Goal: Check status: Check status

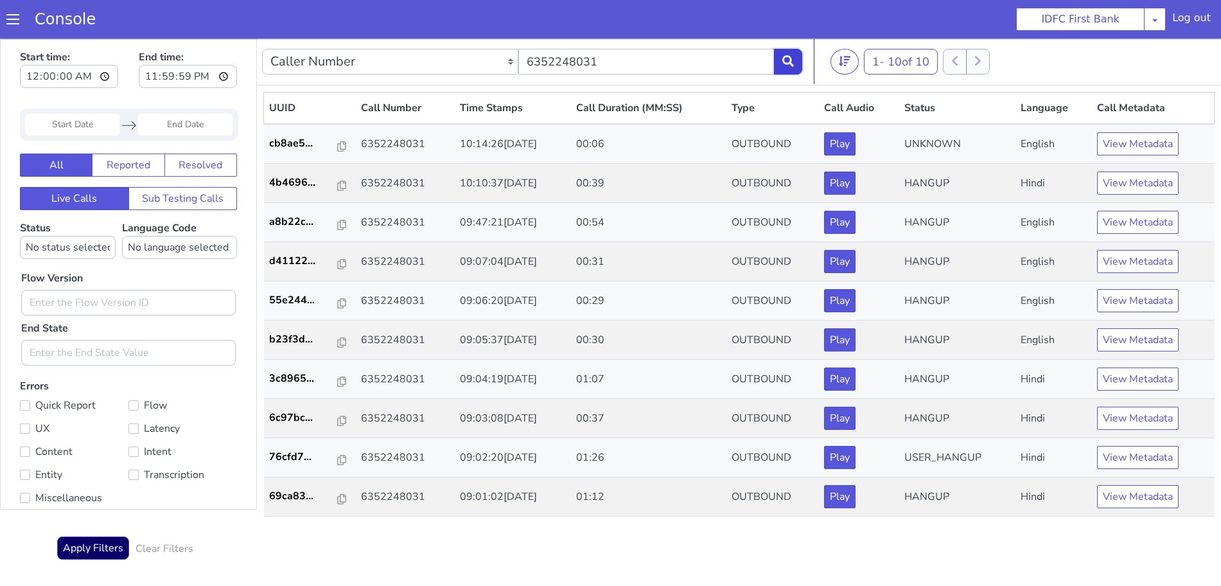
click at [793, 56] on icon at bounding box center [789, 61] width 12 height 12
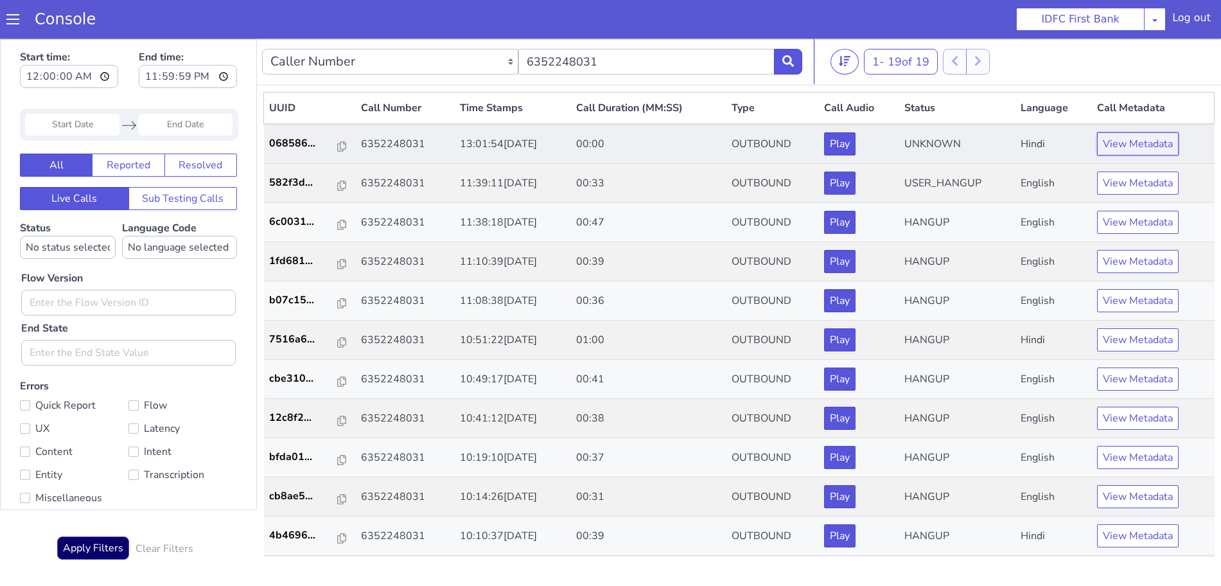
click at [1142, 146] on button "View Metadata" at bounding box center [1138, 143] width 82 height 23
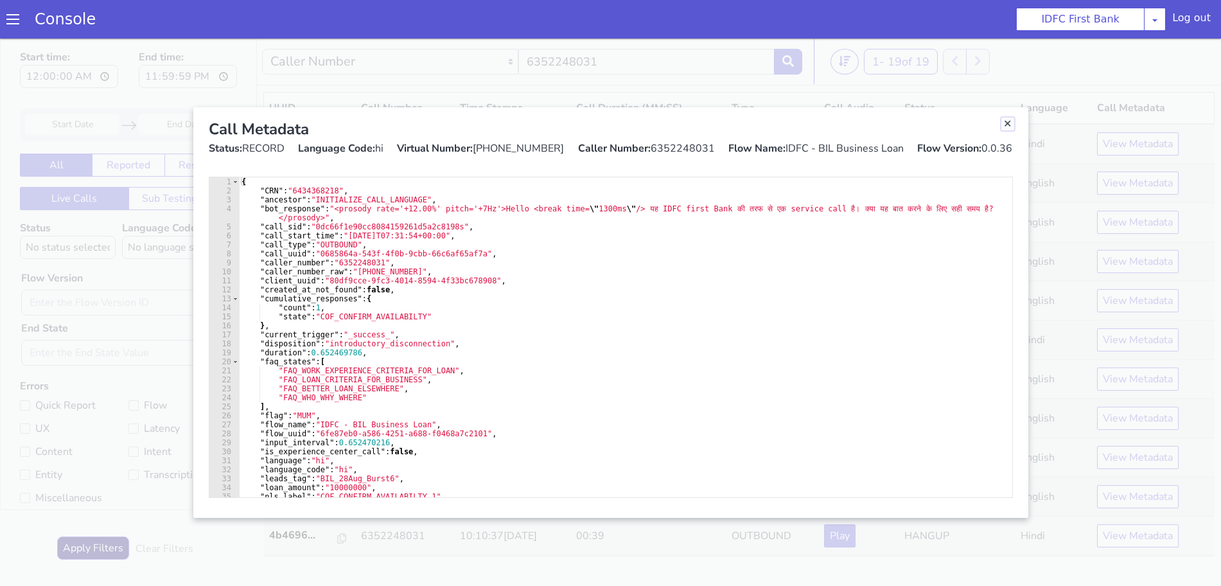
click at [1011, 125] on link "Close" at bounding box center [1008, 124] width 13 height 13
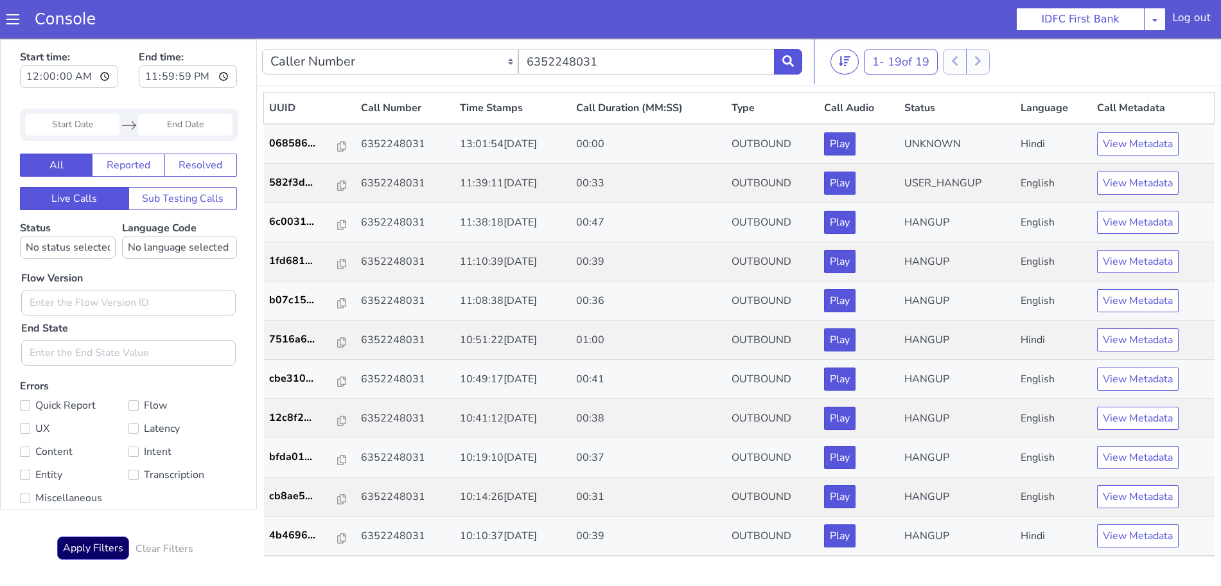
click at [1011, 125] on td "UNKNOWN" at bounding box center [958, 144] width 116 height 40
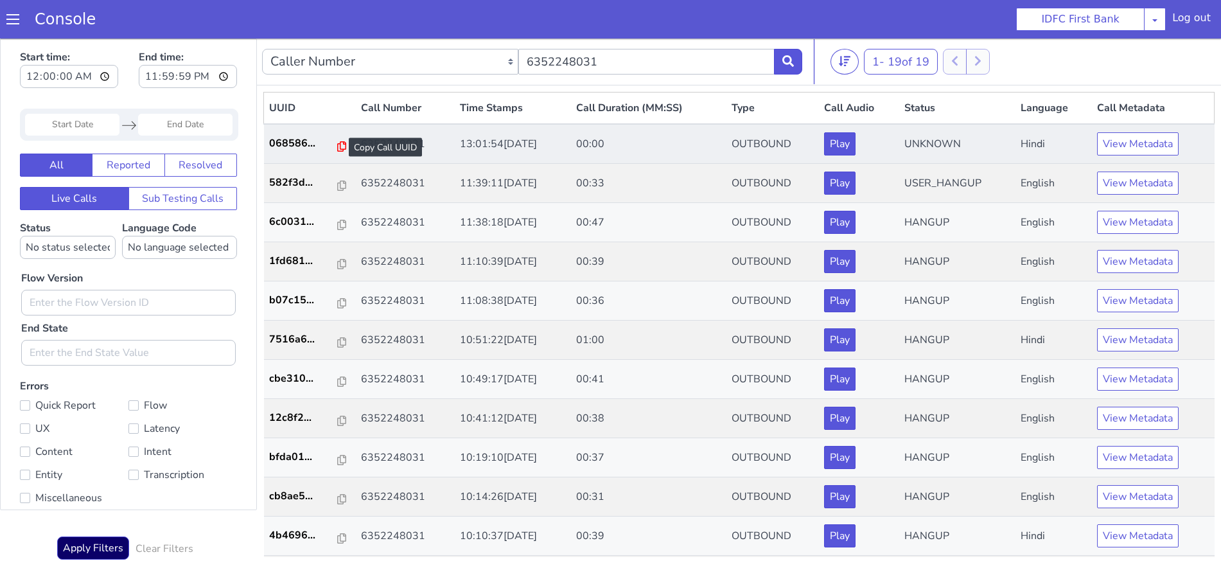
click at [337, 147] on icon at bounding box center [341, 146] width 9 height 10
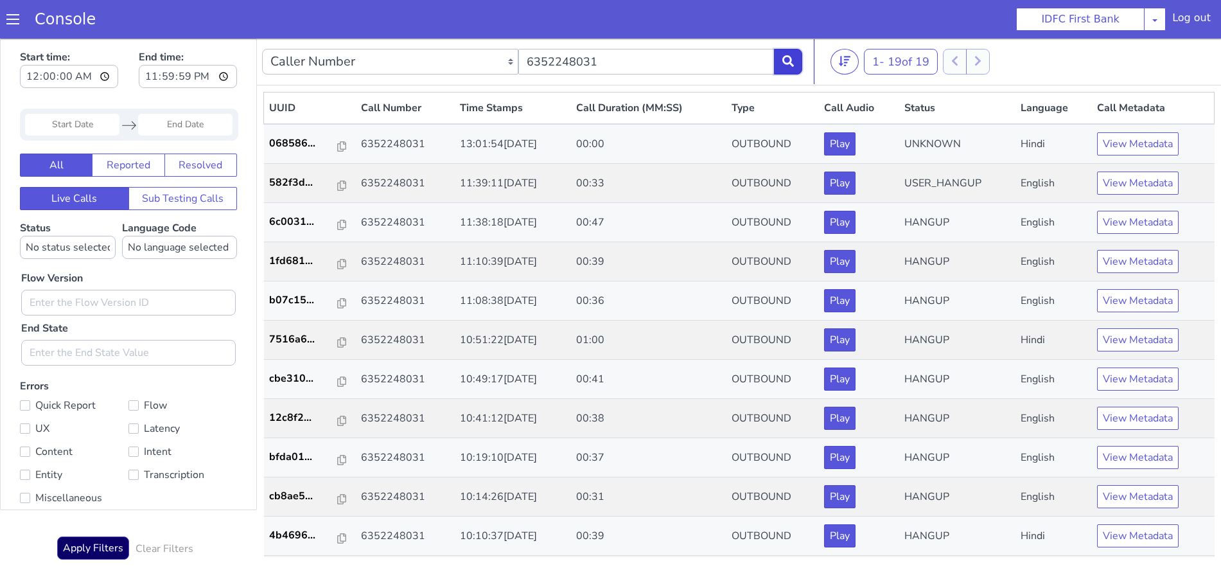
click at [794, 60] on icon at bounding box center [789, 61] width 12 height 12
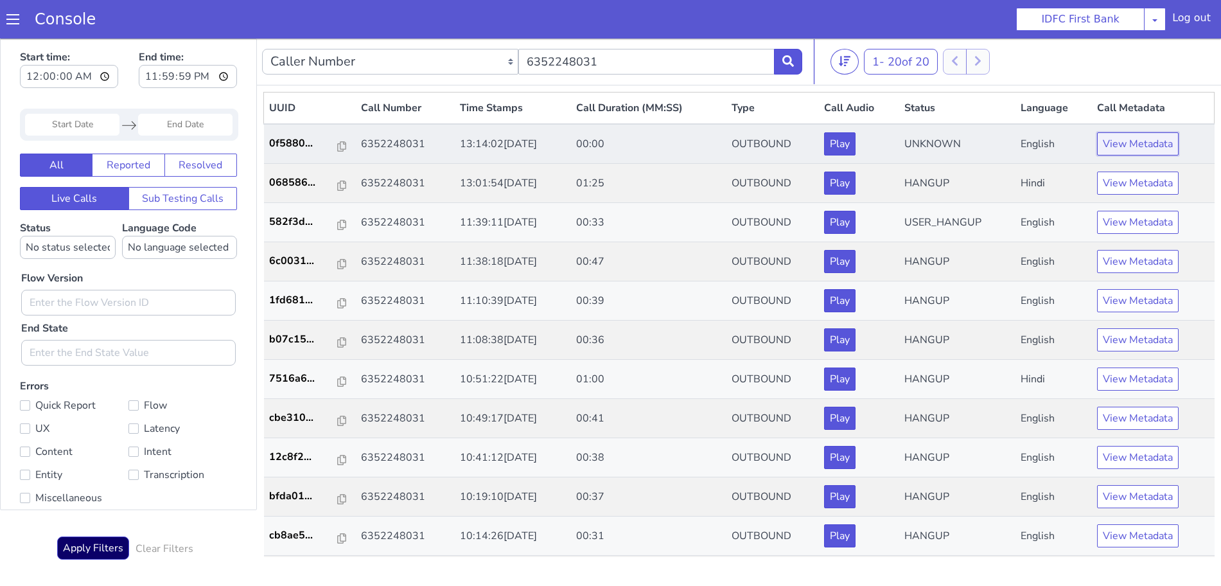
click at [1106, 141] on button "View Metadata" at bounding box center [1138, 143] width 82 height 23
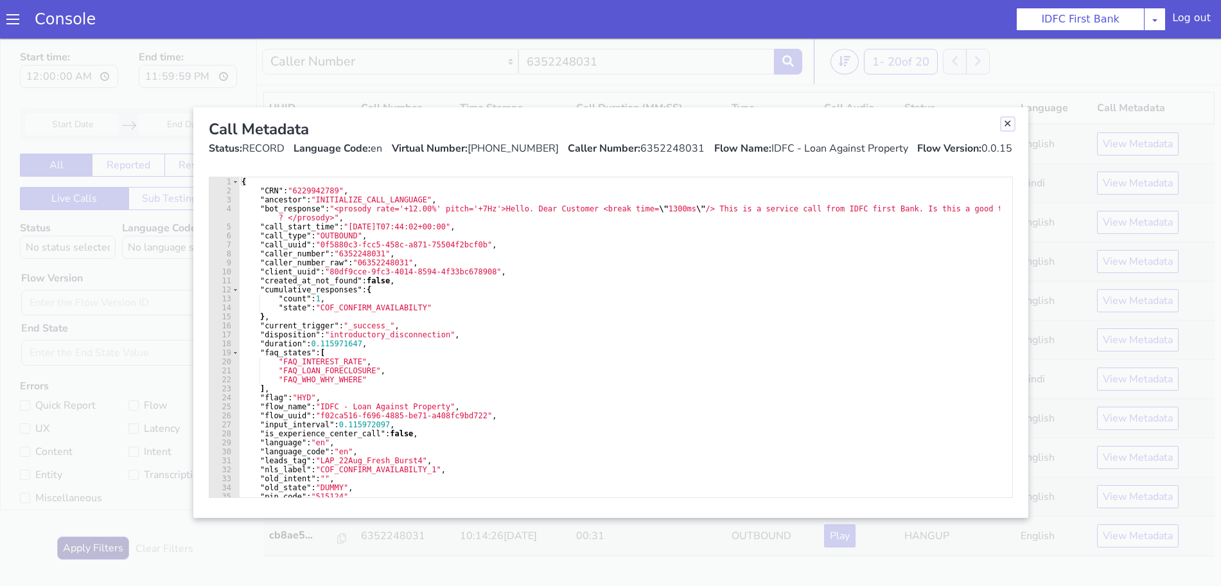
click at [1011, 121] on link "Close" at bounding box center [1008, 124] width 13 height 13
